Goal: Task Accomplishment & Management: Use online tool/utility

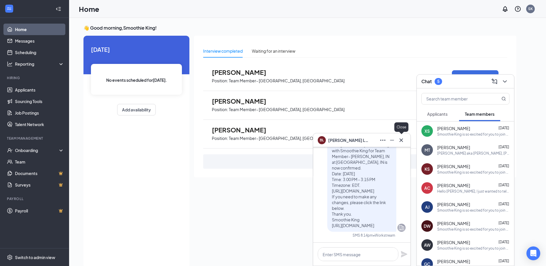
click at [400, 140] on icon "Cross" at bounding box center [401, 140] width 7 height 7
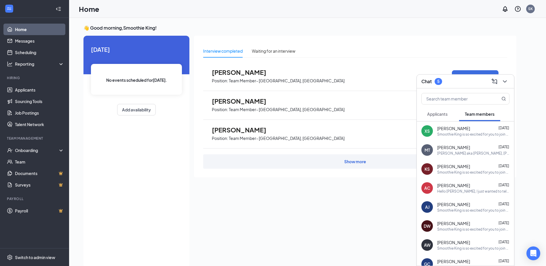
click at [443, 112] on span "Applicants" at bounding box center [437, 113] width 20 height 5
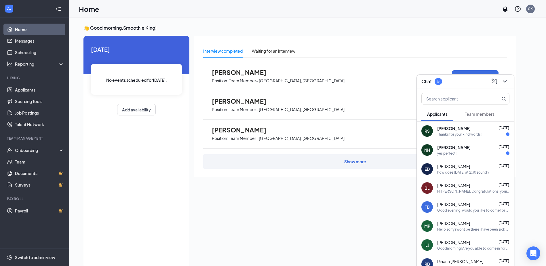
click at [456, 127] on span "[PERSON_NAME]" at bounding box center [453, 128] width 33 height 6
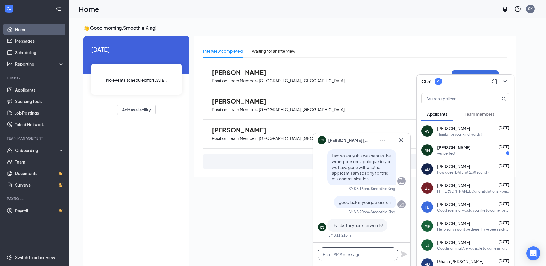
click at [360, 255] on textarea at bounding box center [358, 254] width 81 height 14
type textarea "s"
click at [454, 147] on span "[PERSON_NAME]" at bounding box center [453, 147] width 33 height 6
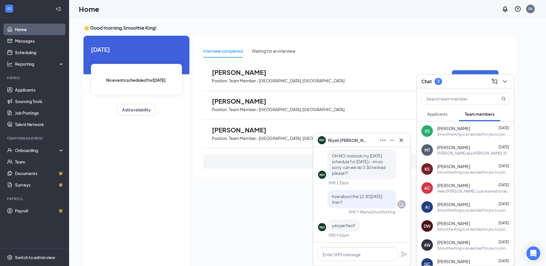
click at [431, 115] on span "Applicants" at bounding box center [437, 113] width 20 height 5
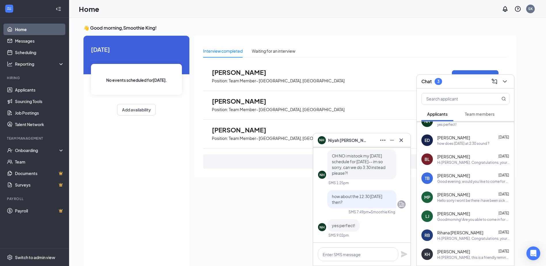
scroll to position [58, 0]
